Goal: Transaction & Acquisition: Subscribe to service/newsletter

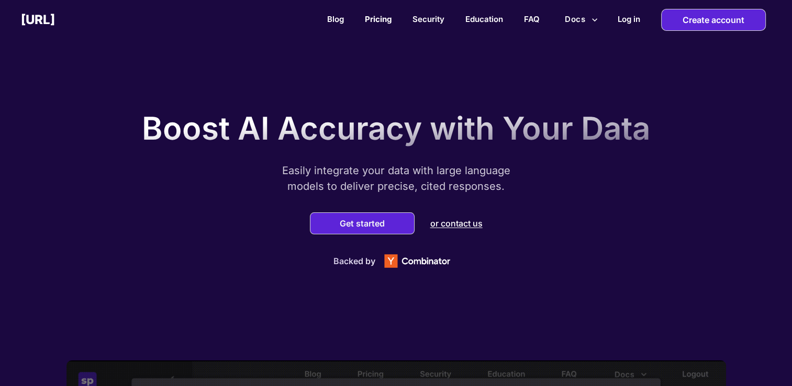
click at [385, 18] on link "Pricing" at bounding box center [378, 19] width 27 height 10
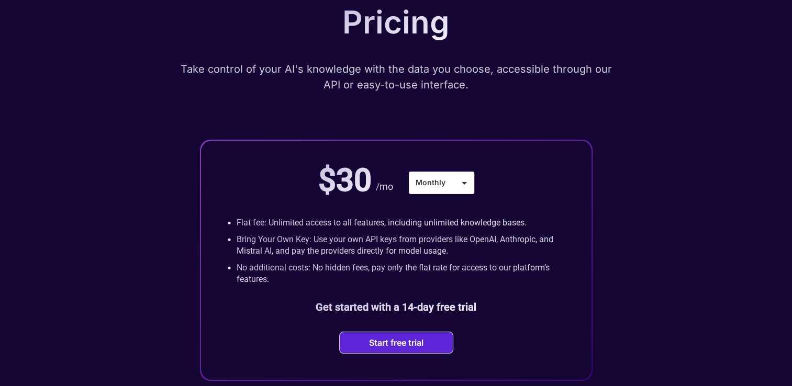
scroll to position [105, 0]
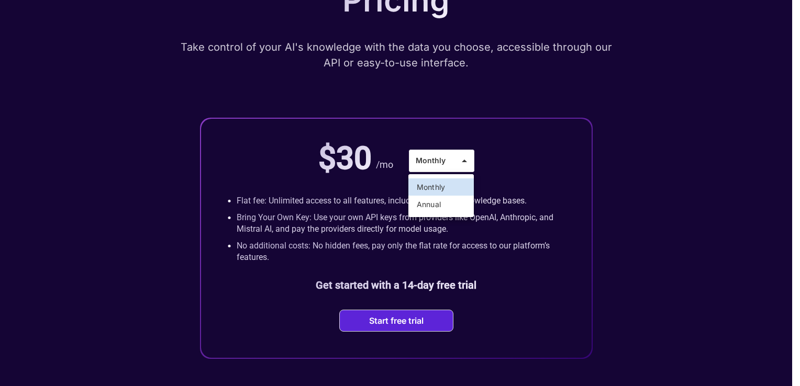
click at [451, 165] on div at bounding box center [400, 193] width 800 height 386
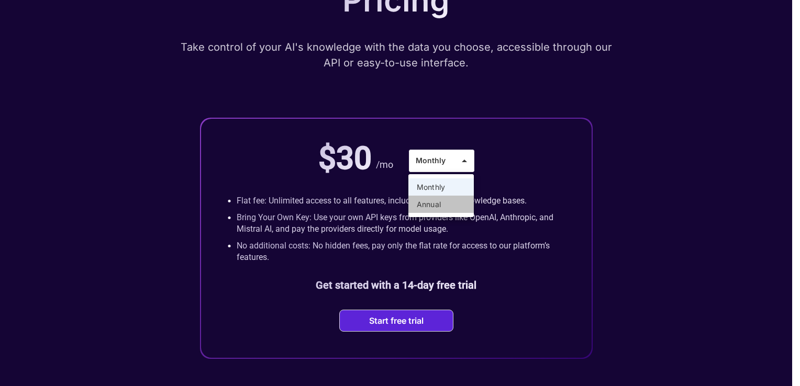
click at [453, 207] on li "Annual" at bounding box center [440, 204] width 65 height 17
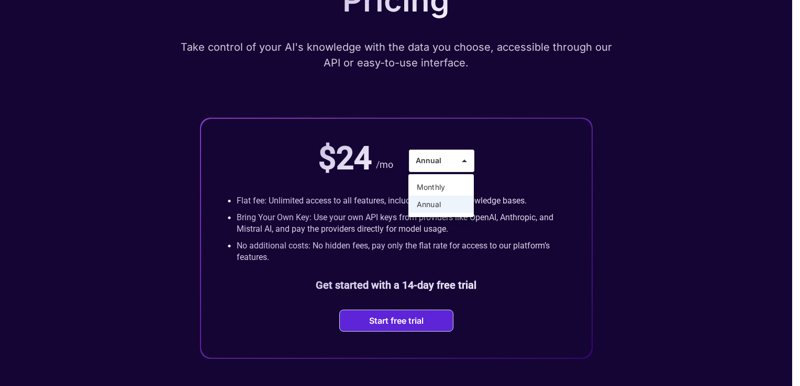
click at [451, 181] on li "Monthly" at bounding box center [440, 186] width 65 height 17
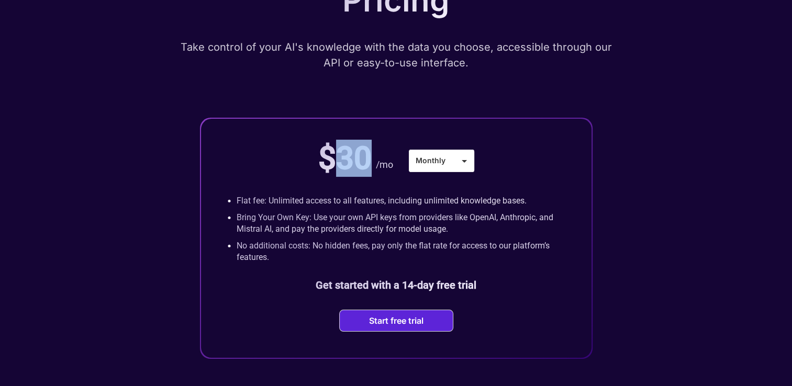
drag, startPoint x: 339, startPoint y: 166, endPoint x: 364, endPoint y: 165, distance: 25.2
click at [364, 165] on p "$30" at bounding box center [344, 158] width 53 height 37
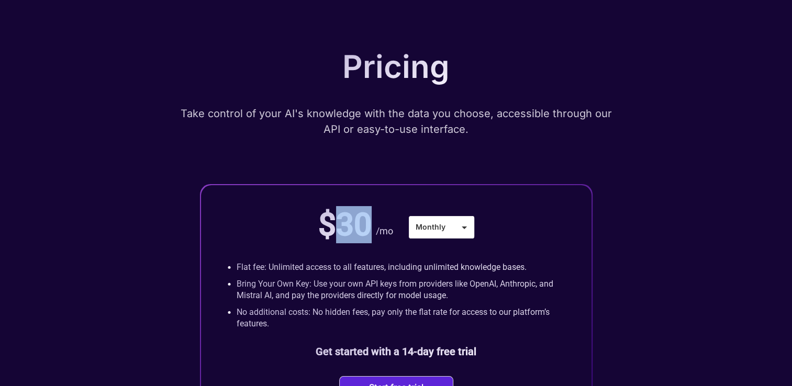
scroll to position [0, 0]
